Goal: Transaction & Acquisition: Purchase product/service

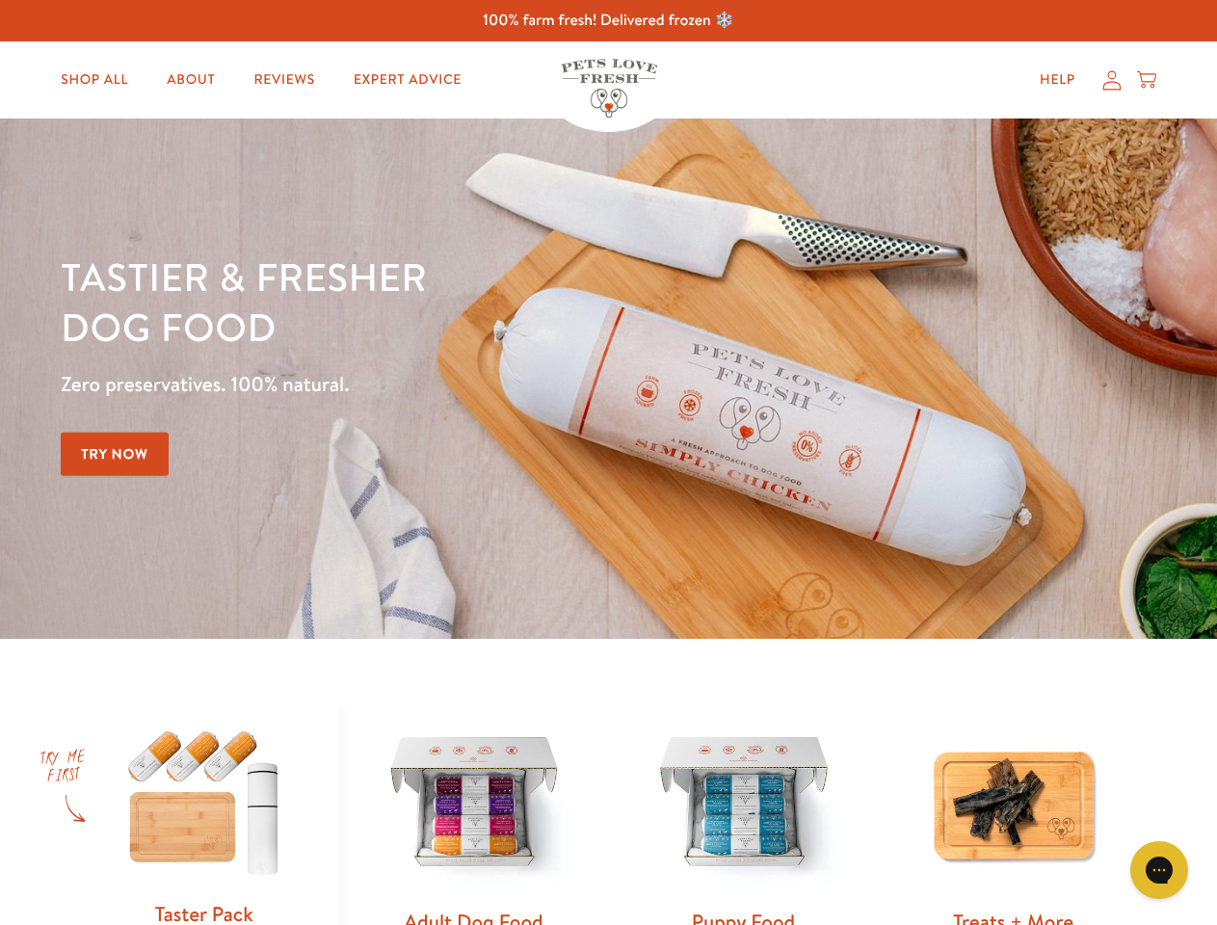
click at [608, 462] on div "Tastier & fresher dog food Zero preservatives. 100% natural. Try Now" at bounding box center [426, 378] width 730 height 254
click at [1159, 870] on icon "Gorgias live chat" at bounding box center [1158, 869] width 18 height 18
